Goal: Task Accomplishment & Management: Manage account settings

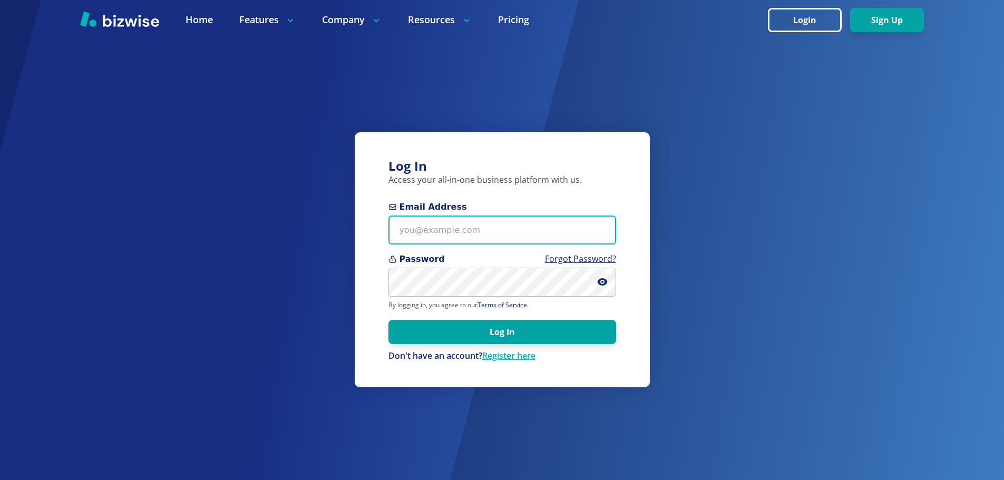
click at [513, 240] on input "Email Address" at bounding box center [503, 230] width 228 height 29
type input "joph@demo1.com"
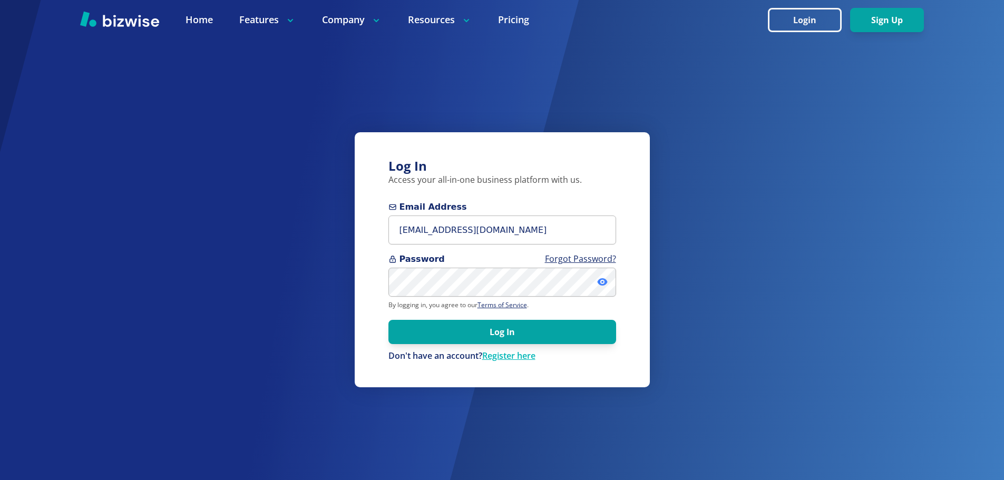
click at [602, 284] on icon at bounding box center [602, 282] width 11 height 11
click at [389, 320] on button "Log In" at bounding box center [503, 332] width 228 height 24
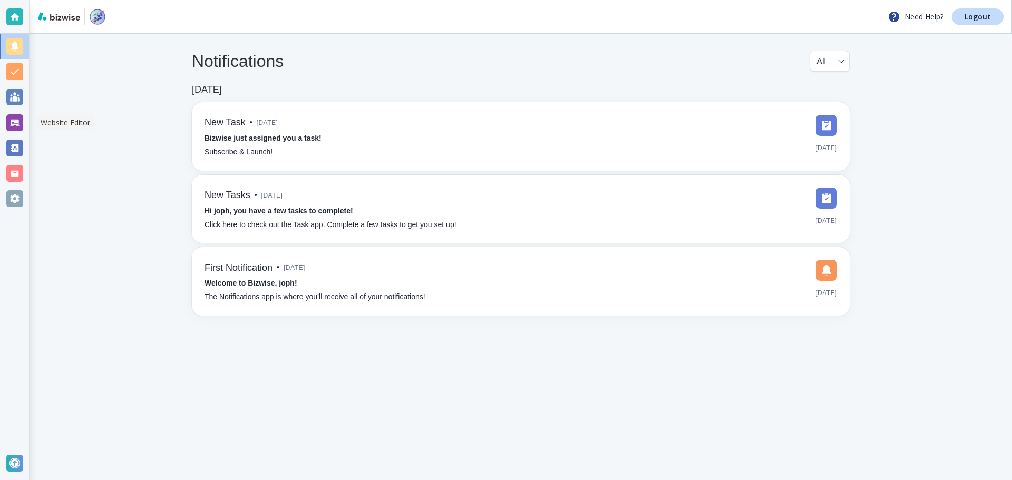
click at [9, 118] on div at bounding box center [14, 122] width 17 height 17
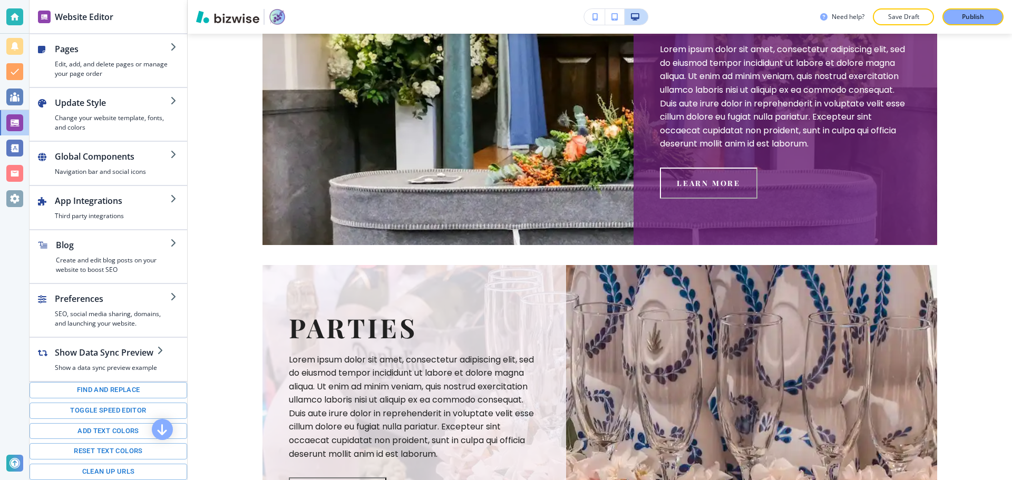
scroll to position [2056, 0]
